Goal: Task Accomplishment & Management: Manage account settings

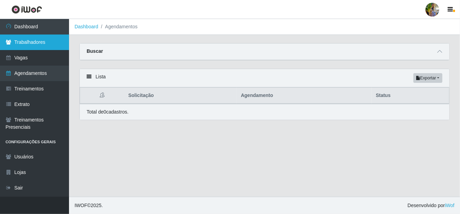
click at [50, 45] on link "Trabalhadores" at bounding box center [34, 43] width 69 height 16
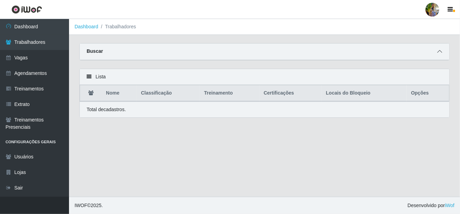
click at [441, 52] on icon at bounding box center [439, 51] width 5 height 5
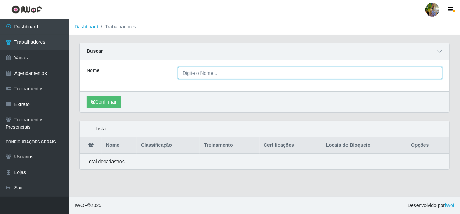
click at [256, 75] on input "Nome" at bounding box center [310, 73] width 264 height 12
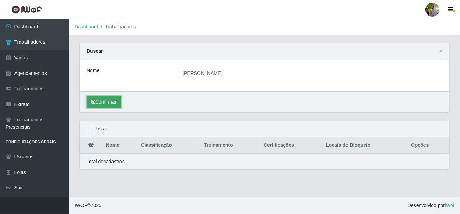
click at [96, 106] on button "Confirmar" at bounding box center [104, 102] width 34 height 12
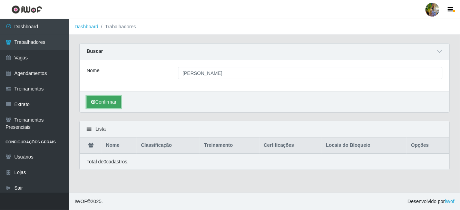
click at [110, 103] on button "Confirmar" at bounding box center [104, 102] width 34 height 12
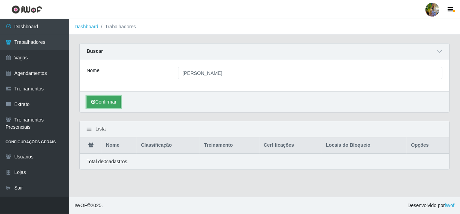
click at [105, 96] on button "Confirmar" at bounding box center [104, 102] width 34 height 12
click at [106, 100] on button "Confirmar" at bounding box center [104, 102] width 34 height 12
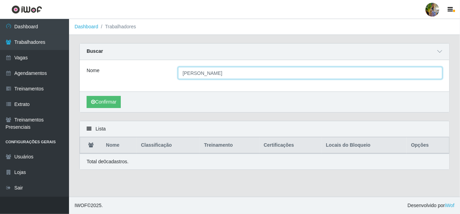
click at [207, 67] on input "[PERSON_NAME]" at bounding box center [310, 73] width 264 height 12
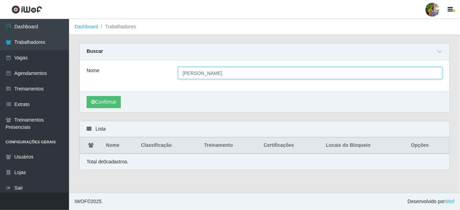
click at [196, 73] on input "[PERSON_NAME]" at bounding box center [310, 73] width 264 height 12
click at [204, 74] on input "[PERSON_NAME]" at bounding box center [310, 73] width 264 height 12
click at [275, 68] on input "[PERSON_NAME]" at bounding box center [310, 73] width 264 height 12
type input "[PERSON_NAME]"
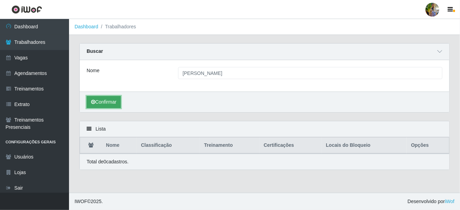
click at [108, 107] on button "Confirmar" at bounding box center [104, 102] width 34 height 12
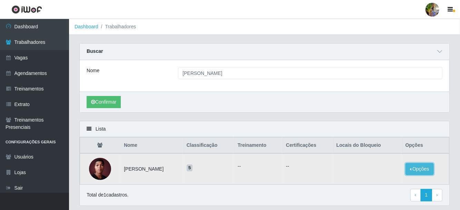
click at [419, 170] on button "Opções" at bounding box center [420, 169] width 28 height 12
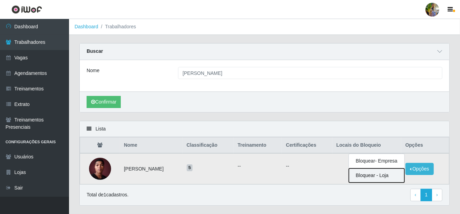
click at [388, 175] on button "Bloquear - Loja" at bounding box center [377, 175] width 56 height 14
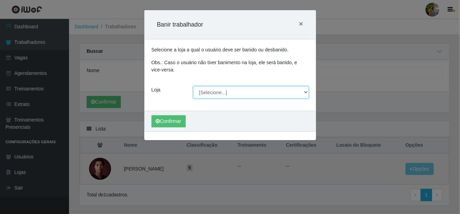
click at [260, 88] on select "[Selecione...] Atacado Vem - [GEOGRAPHIC_DATA] 30 Laranjeiras Velha Atacado Vem…" at bounding box center [251, 92] width 116 height 12
select select "470"
click at [193, 86] on select "[Selecione...] Atacado Vem - [GEOGRAPHIC_DATA] 30 Laranjeiras Velha Atacado Vem…" at bounding box center [251, 92] width 116 height 12
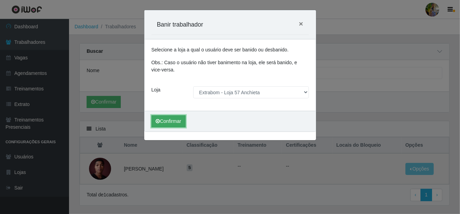
click at [170, 119] on button "Confirmar" at bounding box center [169, 121] width 34 height 12
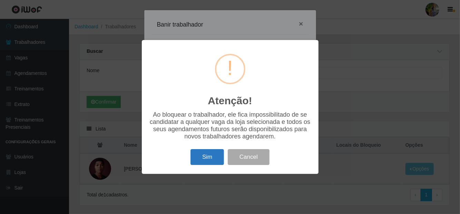
click at [203, 163] on button "Sim" at bounding box center [207, 157] width 33 height 16
